Goal: Information Seeking & Learning: Learn about a topic

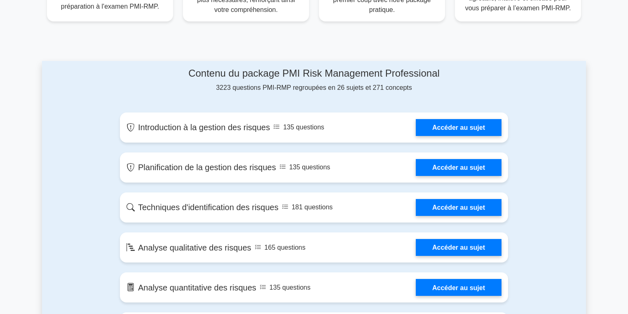
scroll to position [372, 0]
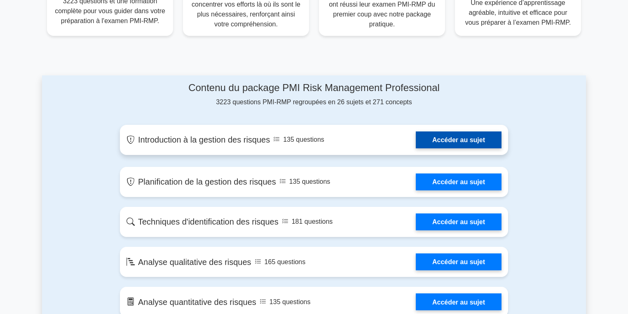
click at [457, 139] on link "Accéder au sujet" at bounding box center [459, 140] width 86 height 17
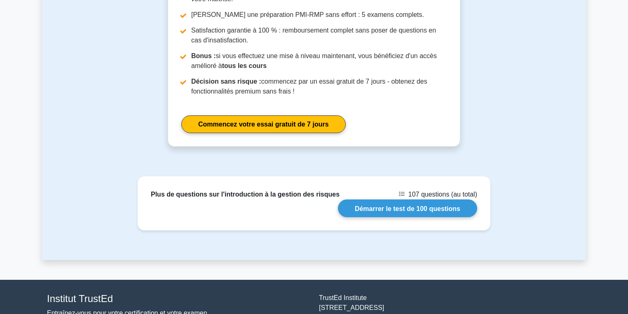
scroll to position [1138, 0]
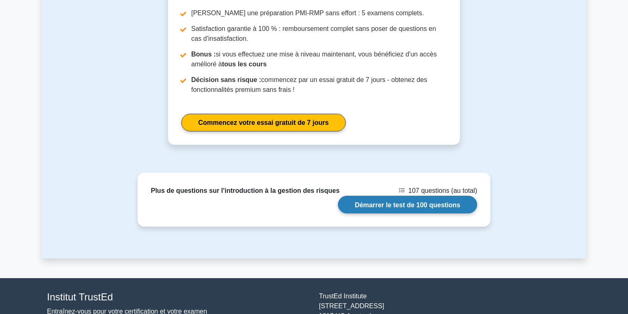
click at [413, 196] on link "Démarrer le test de 100 questions" at bounding box center [407, 205] width 139 height 18
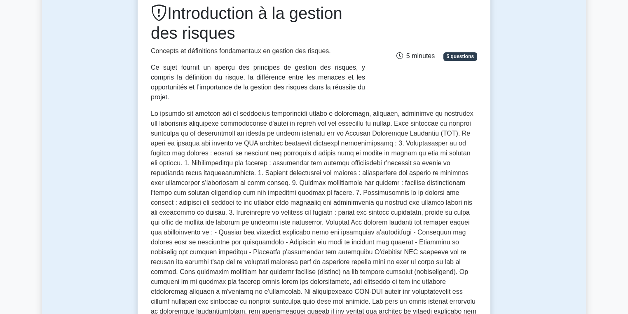
scroll to position [137, 0]
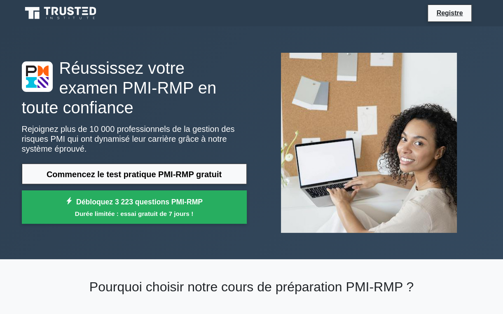
click at [469, 246] on div "Réussissez votre examen PMI-RMP en toute confiance Rejoignez plus de 10 000 pro…" at bounding box center [252, 142] width 470 height 233
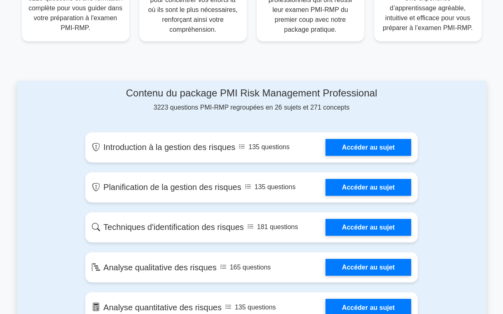
scroll to position [368, 0]
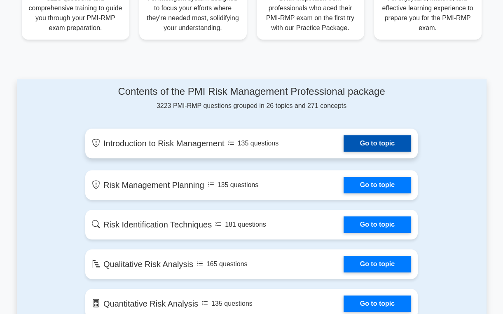
click at [376, 143] on link "Go to topic" at bounding box center [378, 143] width 68 height 16
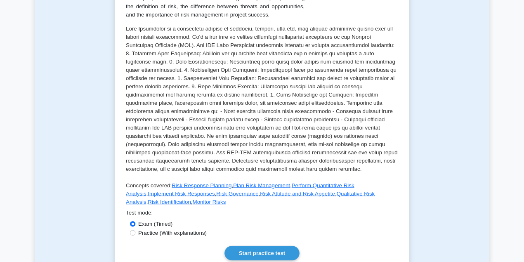
scroll to position [135, 0]
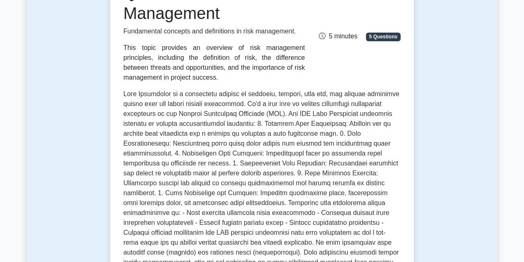
drag, startPoint x: 624, startPoint y: 0, endPoint x: 471, endPoint y: 240, distance: 285.2
click at [471, 240] on div "Test Flashcards Introduction to Risk Management Fundamental concepts and defini…" at bounding box center [262, 185] width 470 height 517
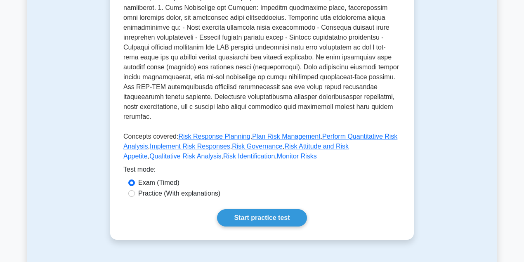
scroll to position [322, 0]
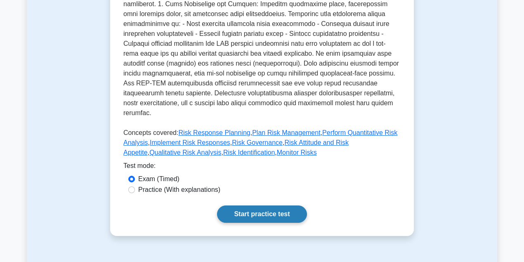
click at [257, 205] on link "Start practice test" at bounding box center [261, 213] width 89 height 17
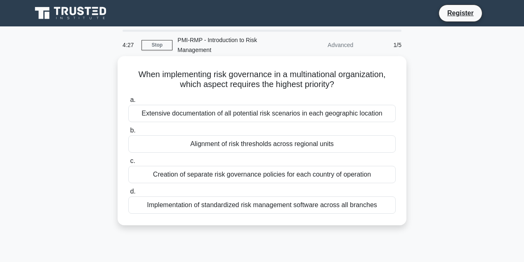
click at [131, 193] on span "d." at bounding box center [132, 191] width 5 height 7
click at [128, 193] on input "d. Implementation of standardized risk management software across all branches" at bounding box center [128, 191] width 0 height 5
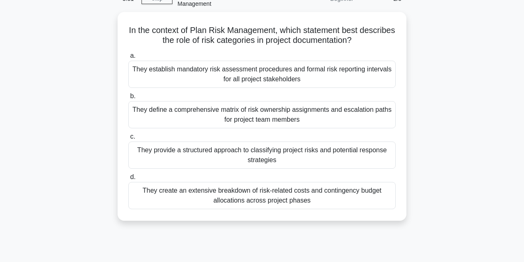
scroll to position [49, 0]
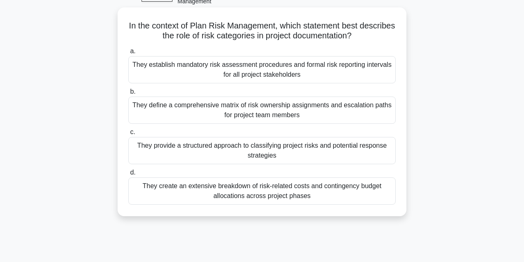
click at [133, 135] on span "c." at bounding box center [132, 131] width 5 height 7
click at [128, 135] on input "c. They provide a structured approach to classifying project risks and potentia…" at bounding box center [128, 131] width 0 height 5
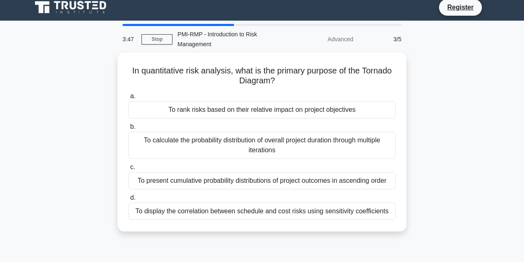
scroll to position [0, 0]
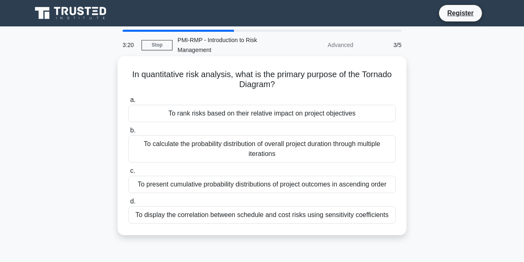
click at [133, 171] on span "c." at bounding box center [132, 170] width 5 height 7
click at [128, 171] on input "c. To present cumulative probability distributions of project outcomes in ascen…" at bounding box center [128, 170] width 0 height 5
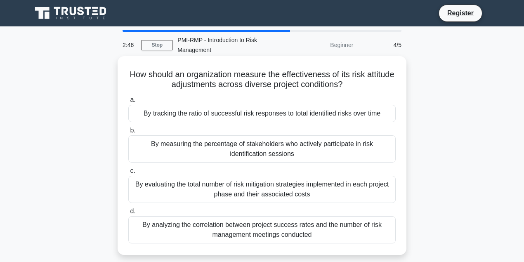
click at [143, 144] on div "By measuring the percentage of stakeholders who actively participate in risk id…" at bounding box center [261, 148] width 267 height 27
click at [128, 133] on input "b. By measuring the percentage of stakeholders who actively participate in risk…" at bounding box center [128, 130] width 0 height 5
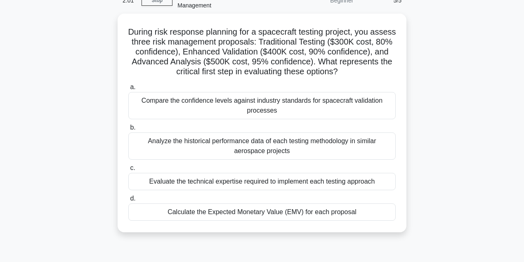
scroll to position [46, 0]
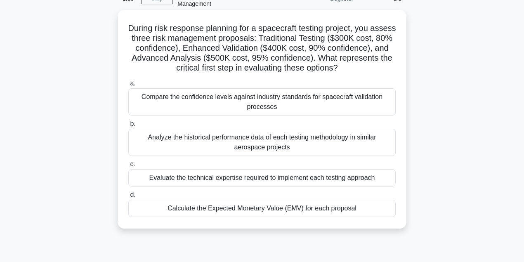
click at [134, 196] on span "d." at bounding box center [132, 194] width 5 height 7
click at [128, 196] on input "d. Calculate the Expected Monetary Value (EMV) for each proposal" at bounding box center [128, 194] width 0 height 5
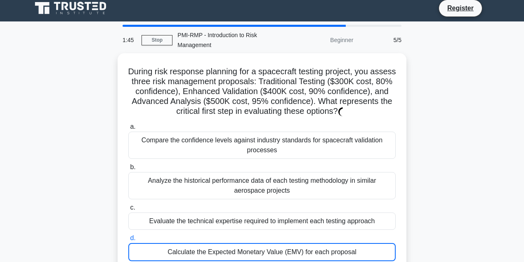
scroll to position [12, 0]
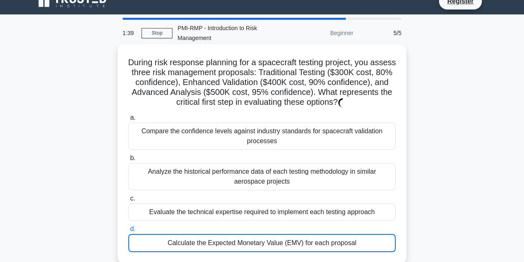
click at [144, 240] on div "Calculate the Expected Monetary Value (EMV) for each proposal" at bounding box center [261, 243] width 267 height 18
click at [128, 232] on input "d. Calculate the Expected Monetary Value (EMV) for each proposal" at bounding box center [128, 228] width 0 height 5
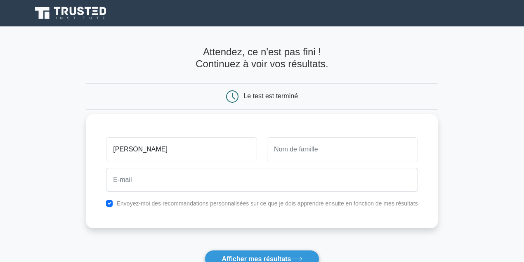
type input "[PERSON_NAME]"
click at [287, 149] on input "text" at bounding box center [342, 149] width 151 height 24
type input "ESSIANE"
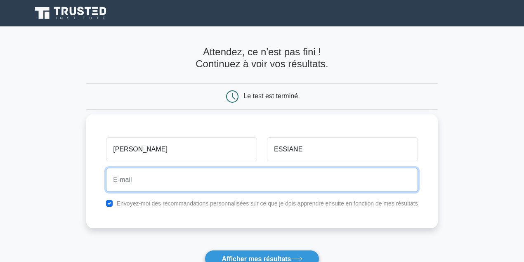
click at [166, 181] on input "email" at bounding box center [261, 180] width 311 height 24
type input "[EMAIL_ADDRESS][DOMAIN_NAME]"
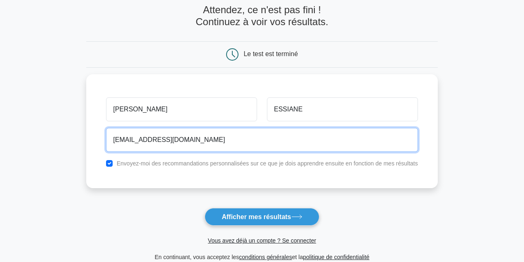
scroll to position [45, 0]
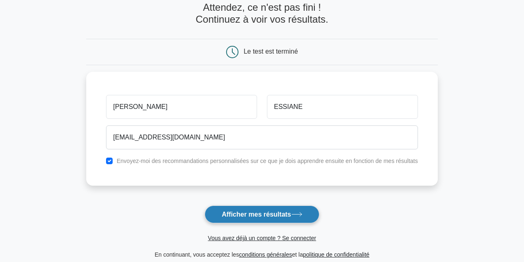
click at [256, 214] on font "Afficher mes résultats" at bounding box center [255, 214] width 69 height 7
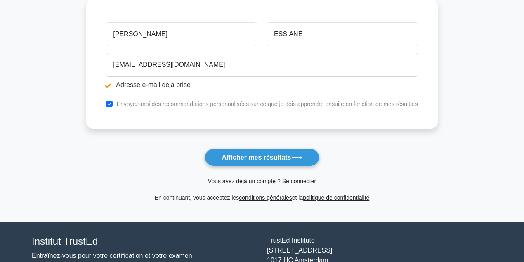
scroll to position [148, 0]
click at [261, 179] on font "Vous avez déjà un compte ? Se connecter" at bounding box center [262, 181] width 108 height 7
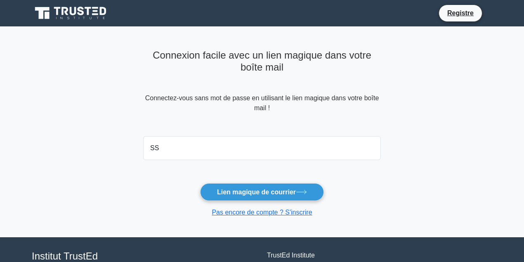
type input "S"
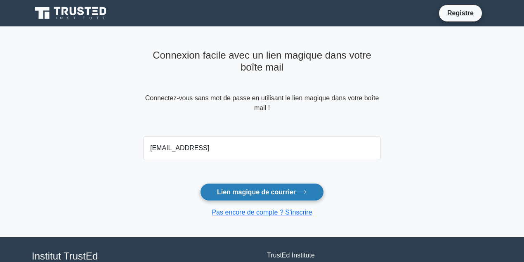
type input "[EMAIL_ADDRESS]"
click at [280, 193] on font "Lien magique de courrier" at bounding box center [256, 191] width 79 height 7
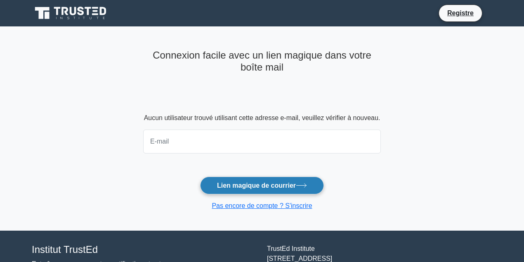
click at [269, 185] on font "Lien magique de courrier" at bounding box center [256, 185] width 79 height 7
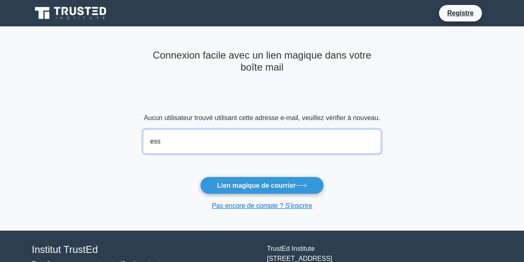
type input "essianelouis55@gmail.com"
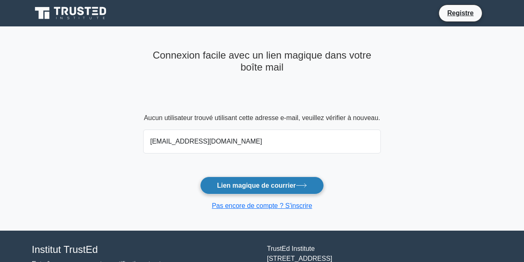
click at [257, 186] on font "Lien magique de courrier" at bounding box center [256, 185] width 79 height 7
